Goal: Task Accomplishment & Management: Manage account settings

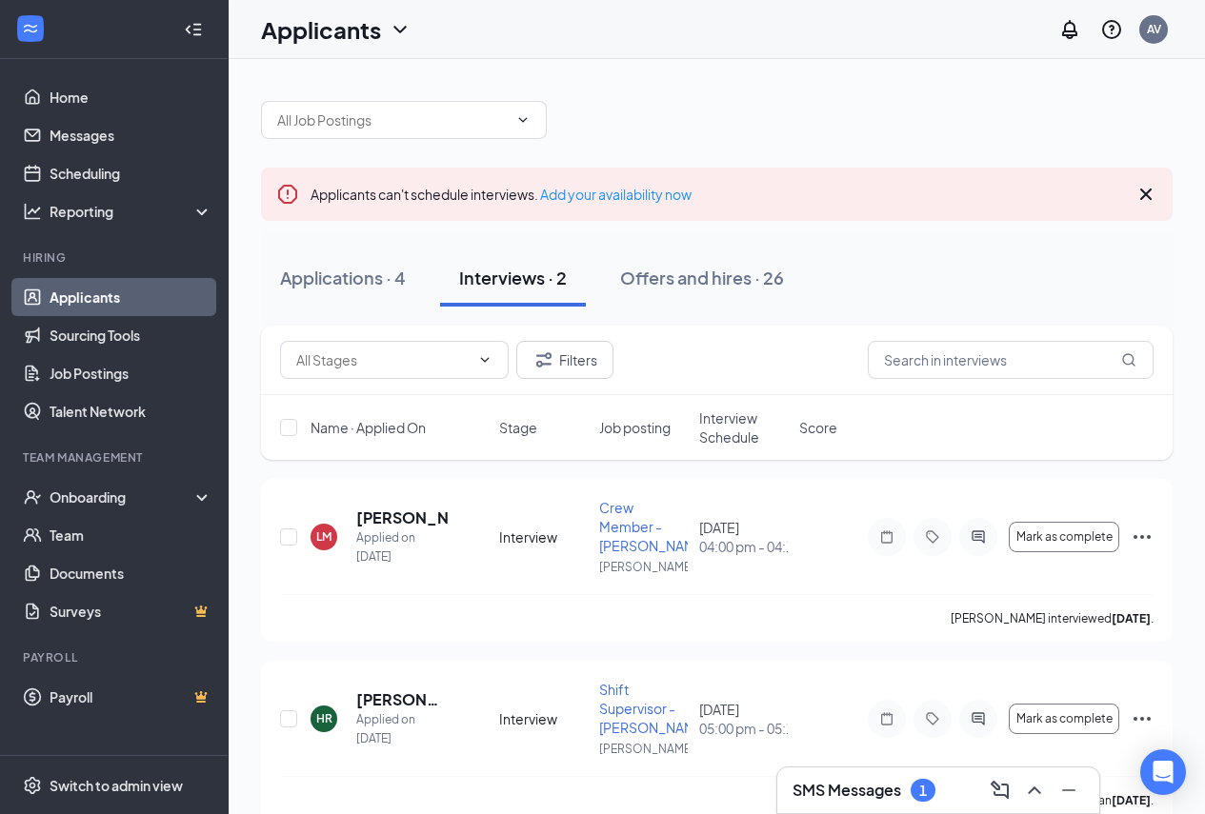
scroll to position [13, 0]
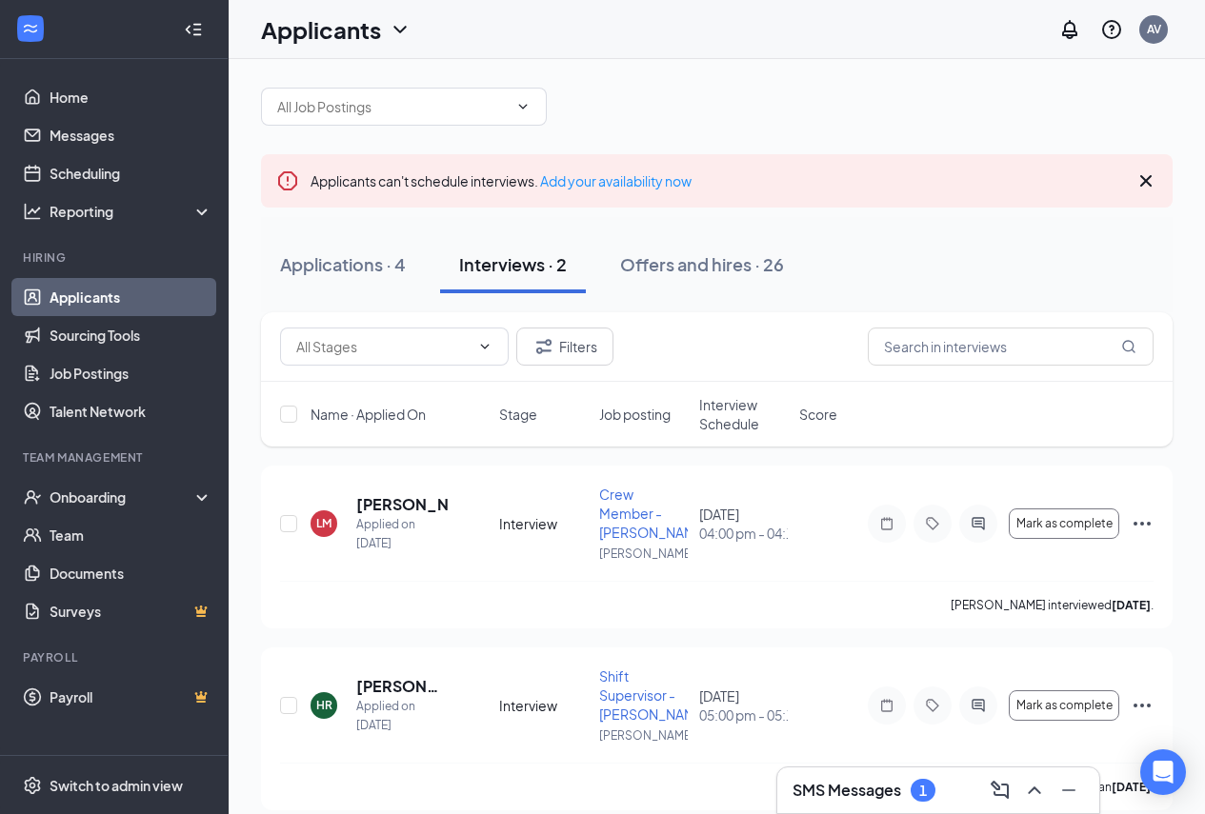
click at [889, 794] on h3 "SMS Messages" at bounding box center [846, 790] width 109 height 21
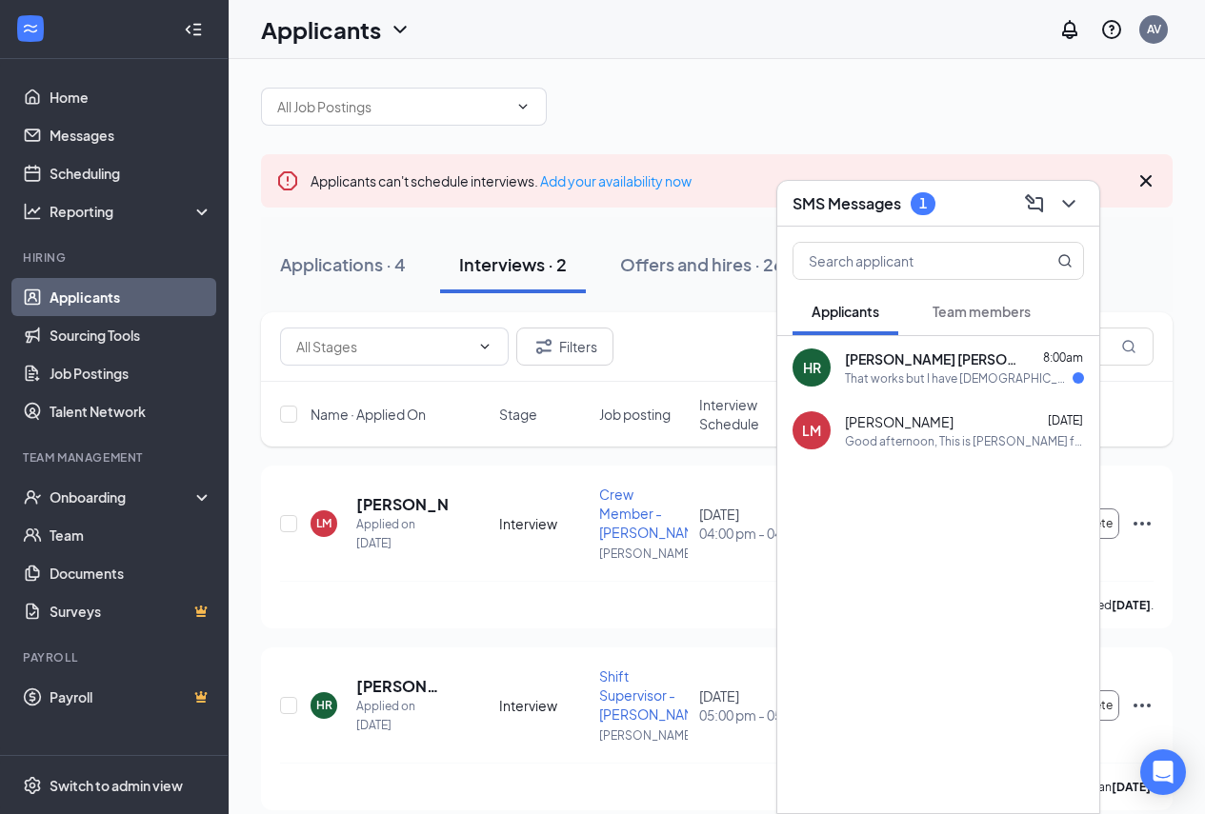
click at [953, 380] on div "That works but I have [DEMOGRAPHIC_DATA] that starts at 6:30" at bounding box center [959, 379] width 228 height 16
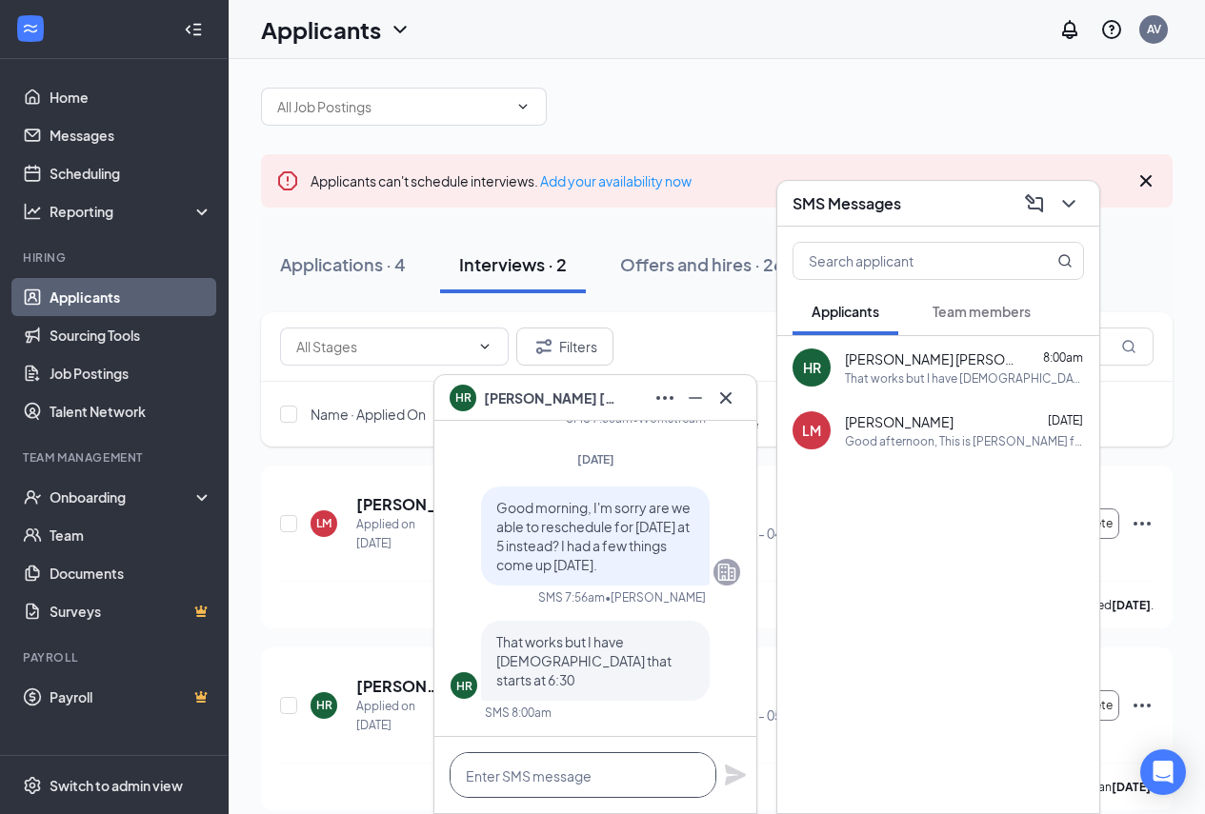
click at [592, 761] on textarea at bounding box center [583, 775] width 267 height 46
type textarea "N"
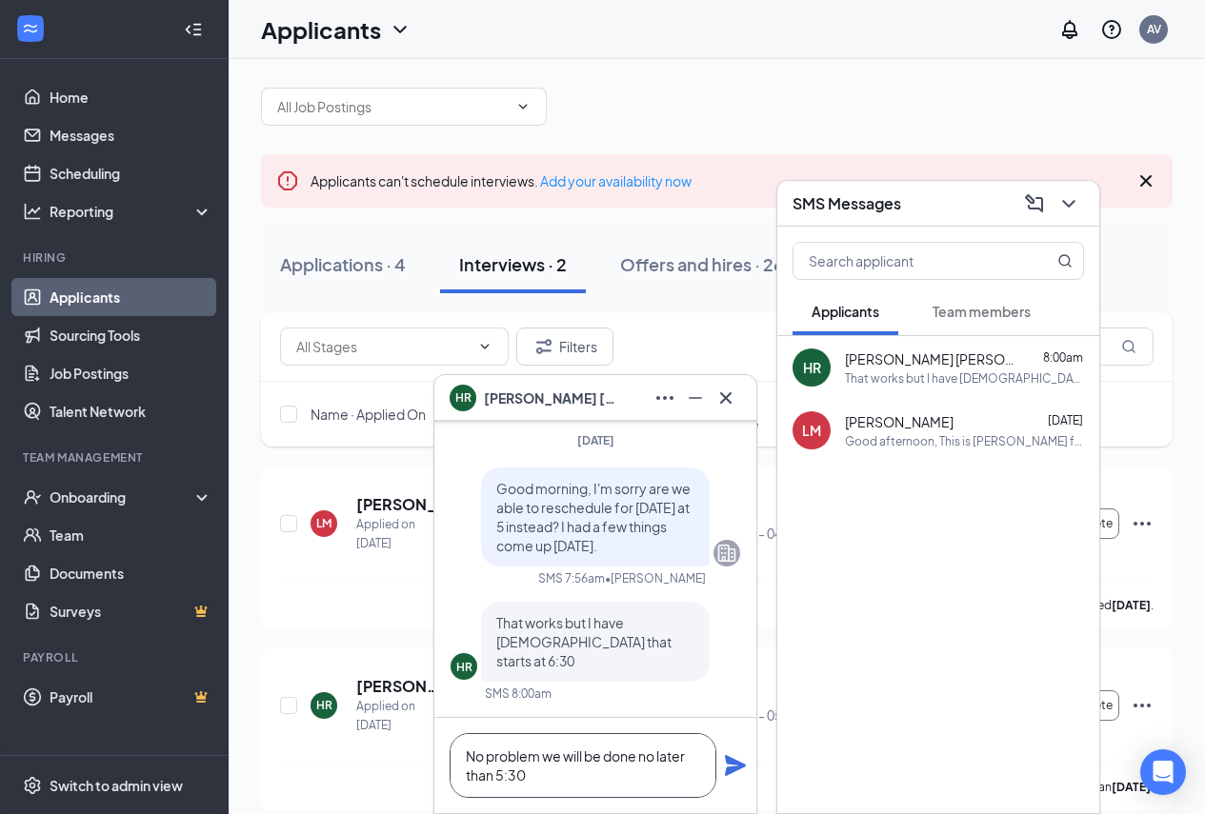
type textarea "No problem we will be done no later than 5:30"
click at [735, 763] on icon "Plane" at bounding box center [735, 765] width 21 height 21
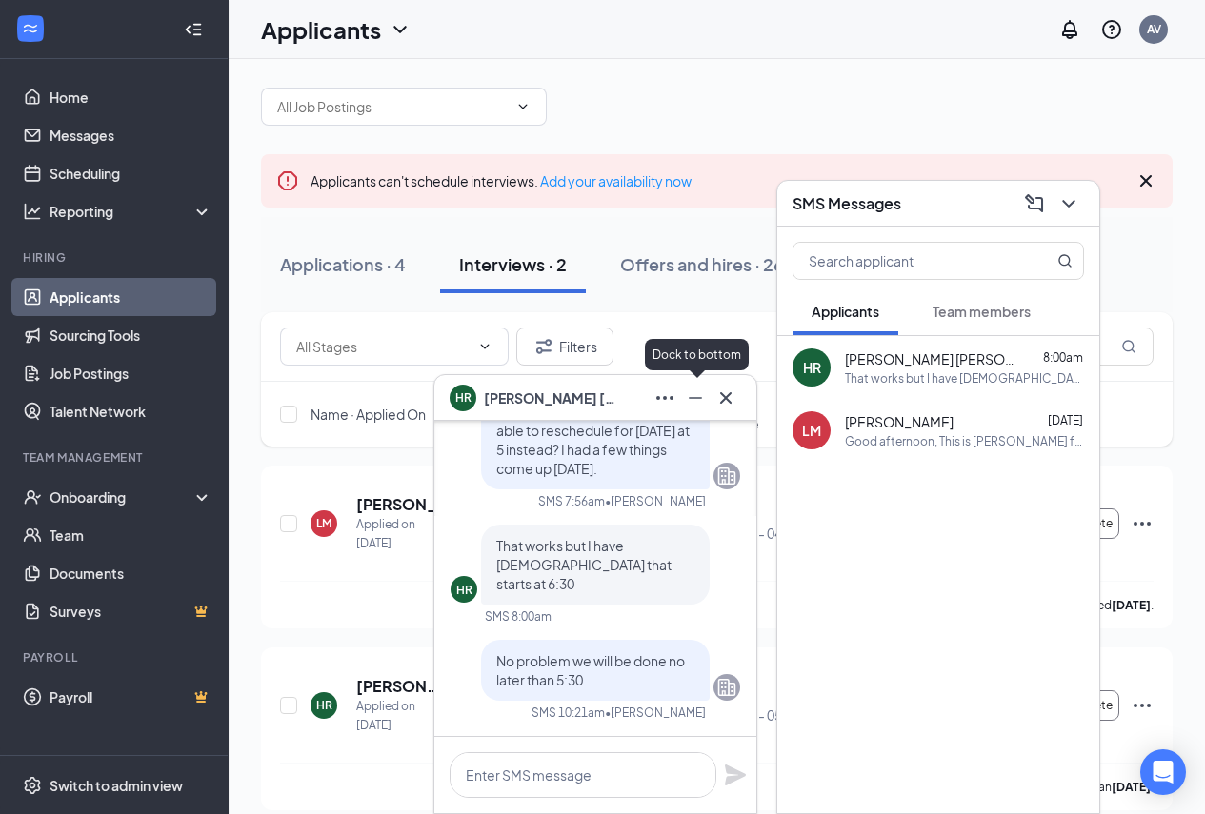
scroll to position [0, 0]
click at [728, 395] on icon "Cross" at bounding box center [725, 396] width 11 height 11
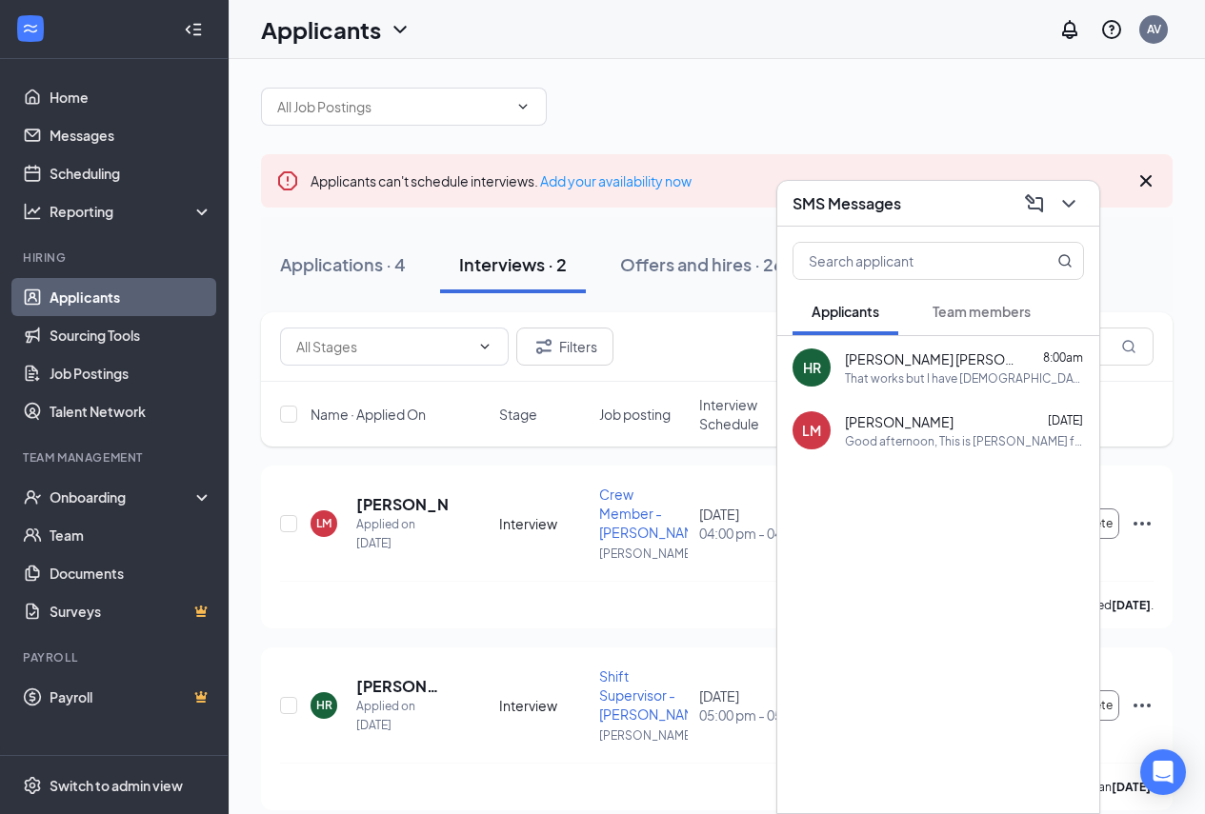
click at [945, 208] on div "SMS Messages" at bounding box center [937, 204] width 291 height 30
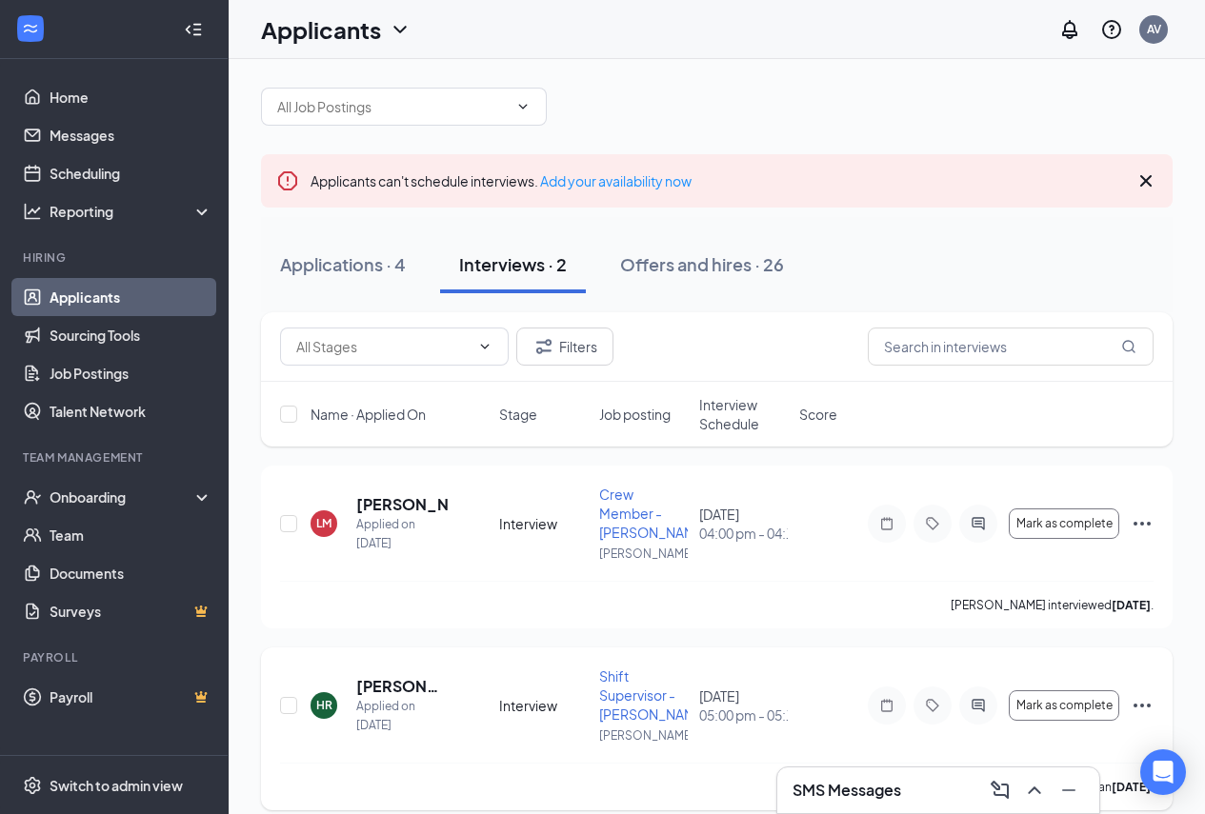
click at [1139, 703] on icon "Ellipses" at bounding box center [1142, 705] width 23 height 23
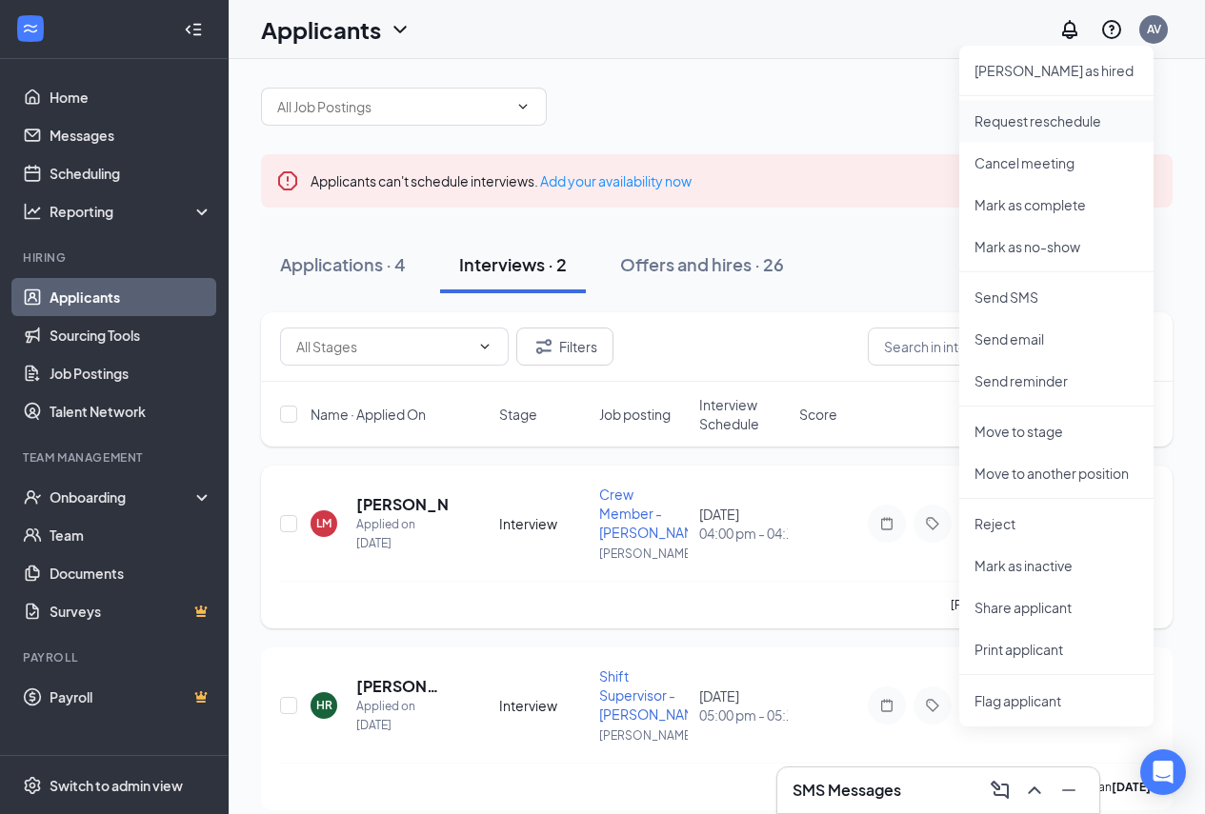
click at [1033, 118] on p "Request reschedule" at bounding box center [1056, 120] width 164 height 19
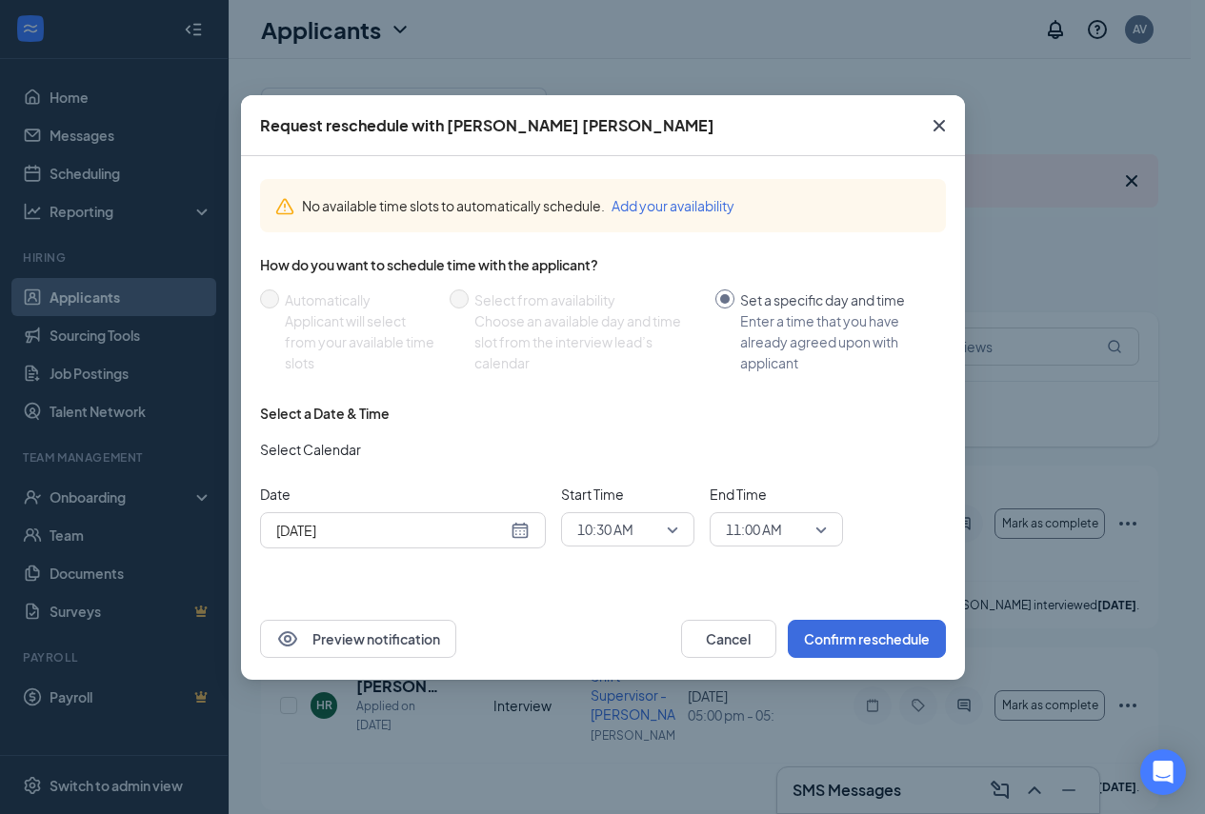
click at [521, 531] on div "[DATE]" at bounding box center [402, 530] width 253 height 21
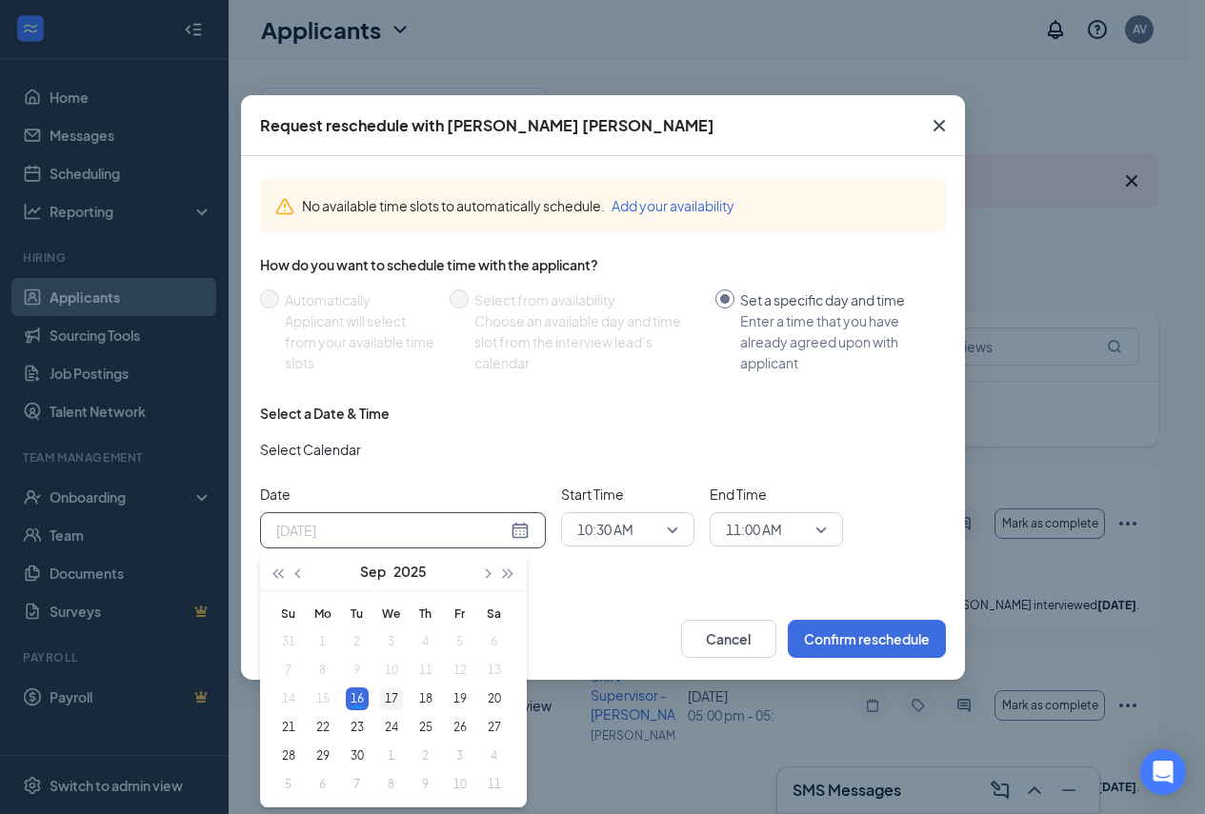
type input "[DATE]"
click at [385, 695] on div "17" at bounding box center [391, 699] width 23 height 23
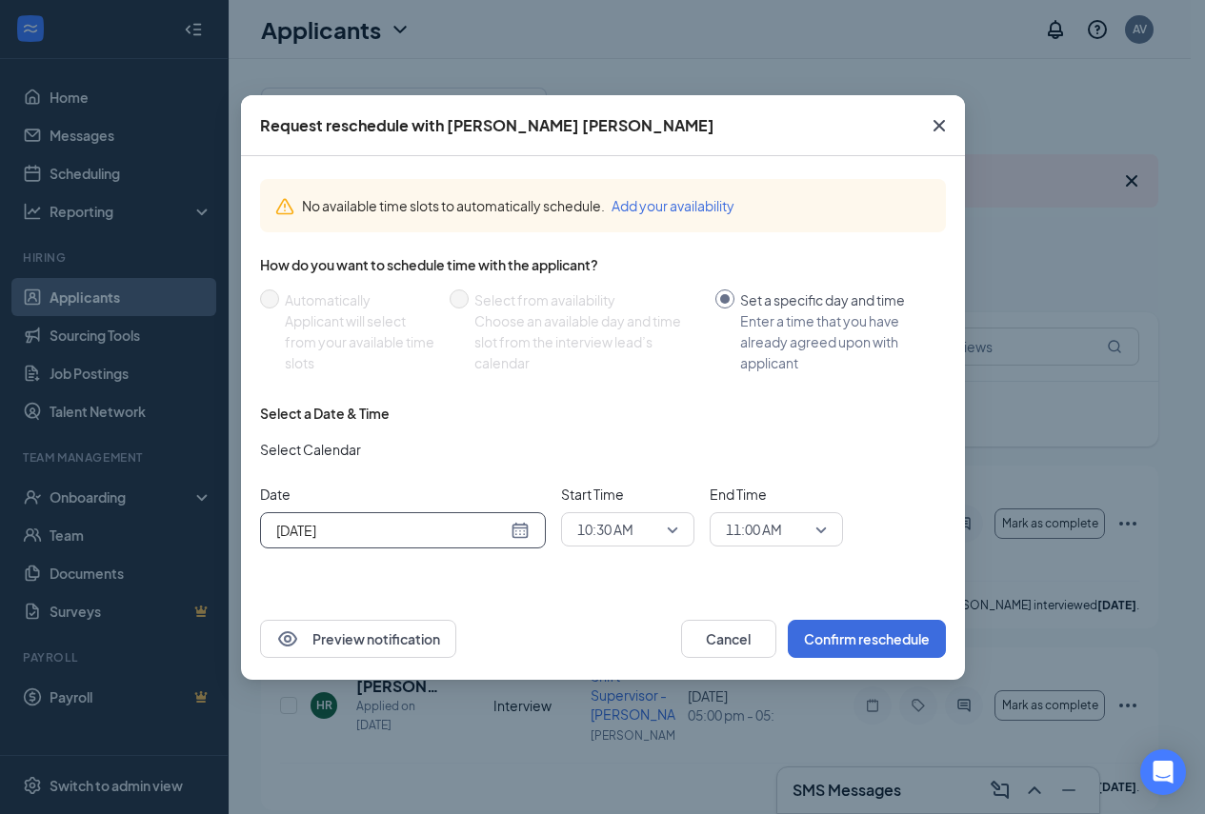
click at [584, 517] on span "10:30 AM" at bounding box center [605, 529] width 56 height 29
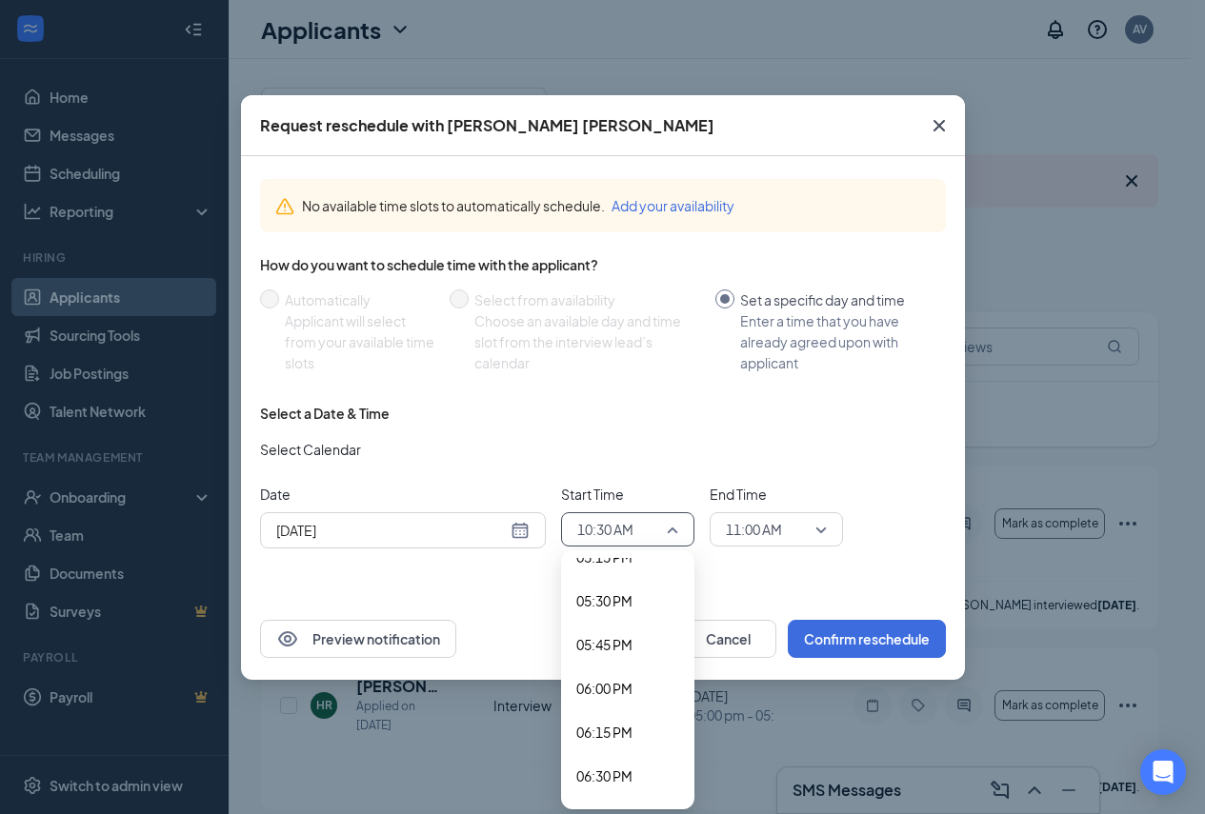
scroll to position [2970, 0]
click at [595, 591] on span "05:00 PM" at bounding box center [604, 591] width 56 height 21
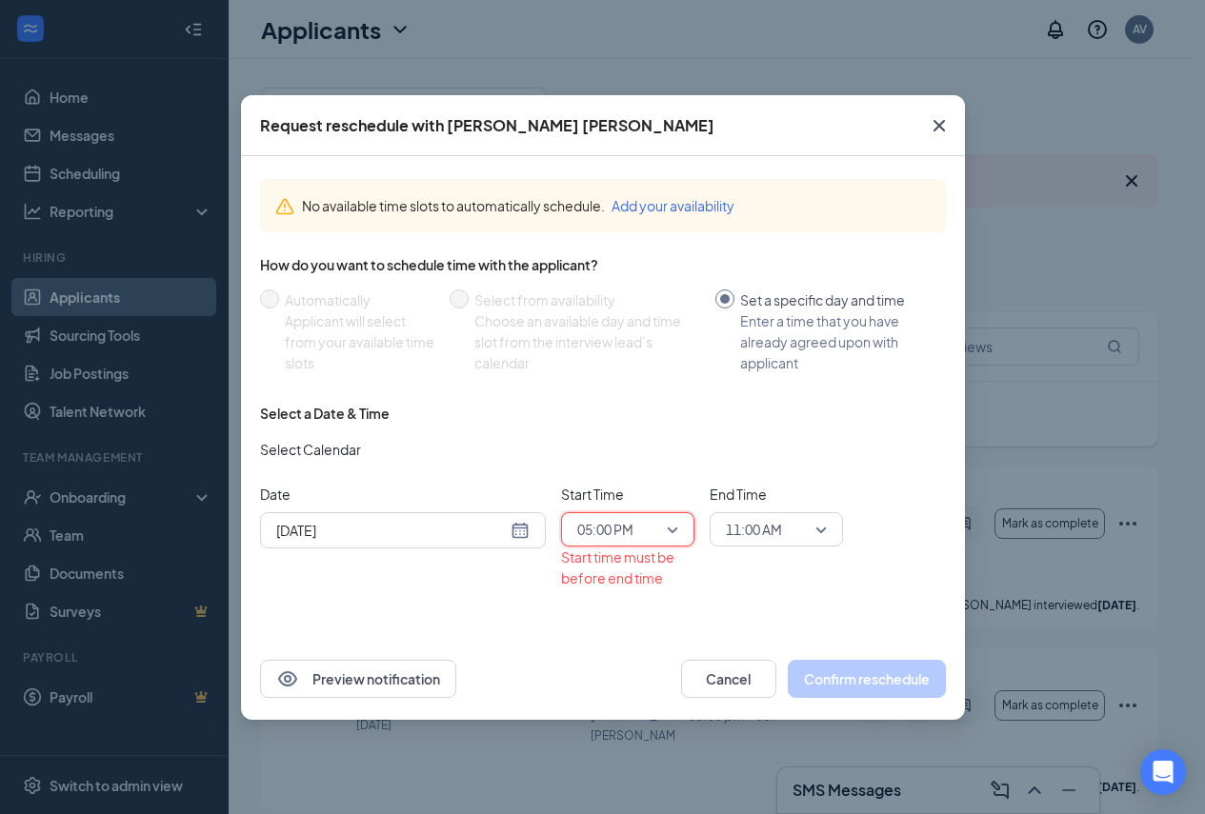
click at [787, 532] on span "11:00 AM" at bounding box center [768, 529] width 84 height 29
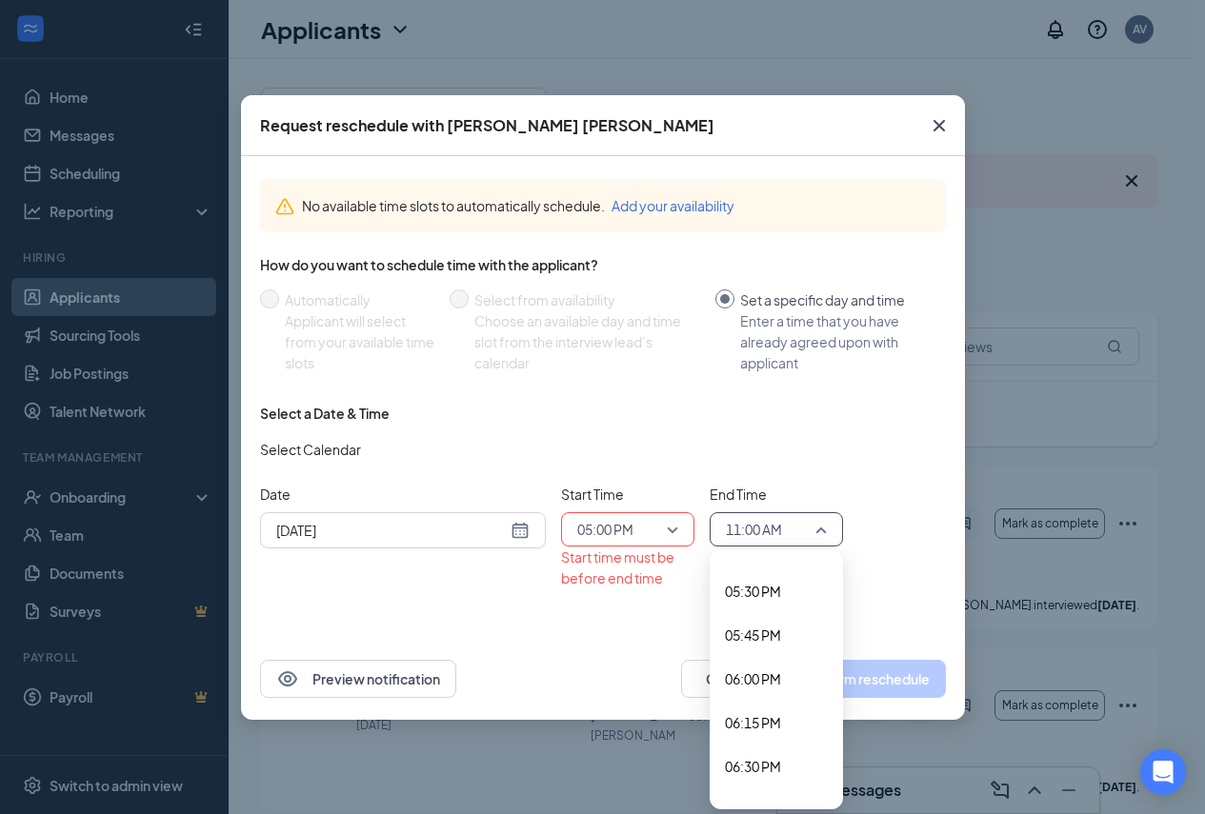
scroll to position [2979, 0]
click at [759, 627] on span "05:15 PM" at bounding box center [753, 625] width 56 height 21
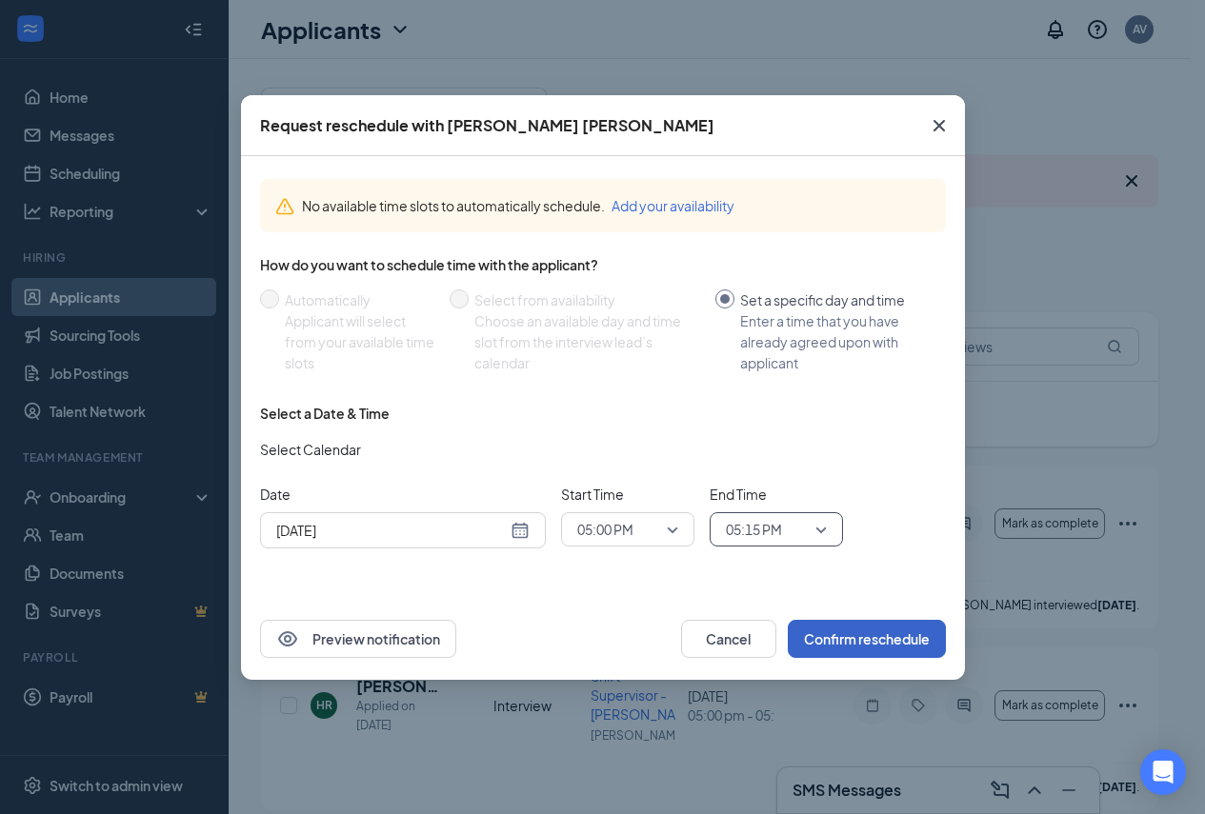
click at [886, 627] on button "Confirm reschedule" at bounding box center [867, 639] width 158 height 38
